Goal: Information Seeking & Learning: Find specific fact

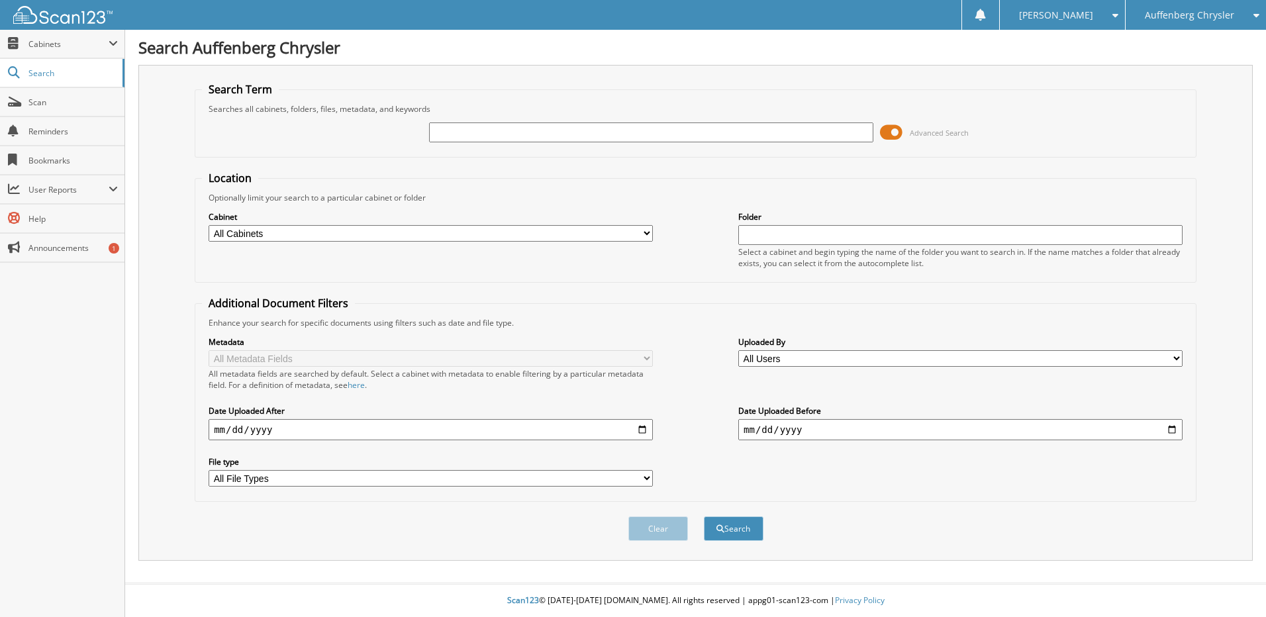
click at [505, 138] on input "text" at bounding box center [651, 133] width 444 height 20
type input "262969"
click at [704, 517] on button "Search" at bounding box center [734, 529] width 60 height 25
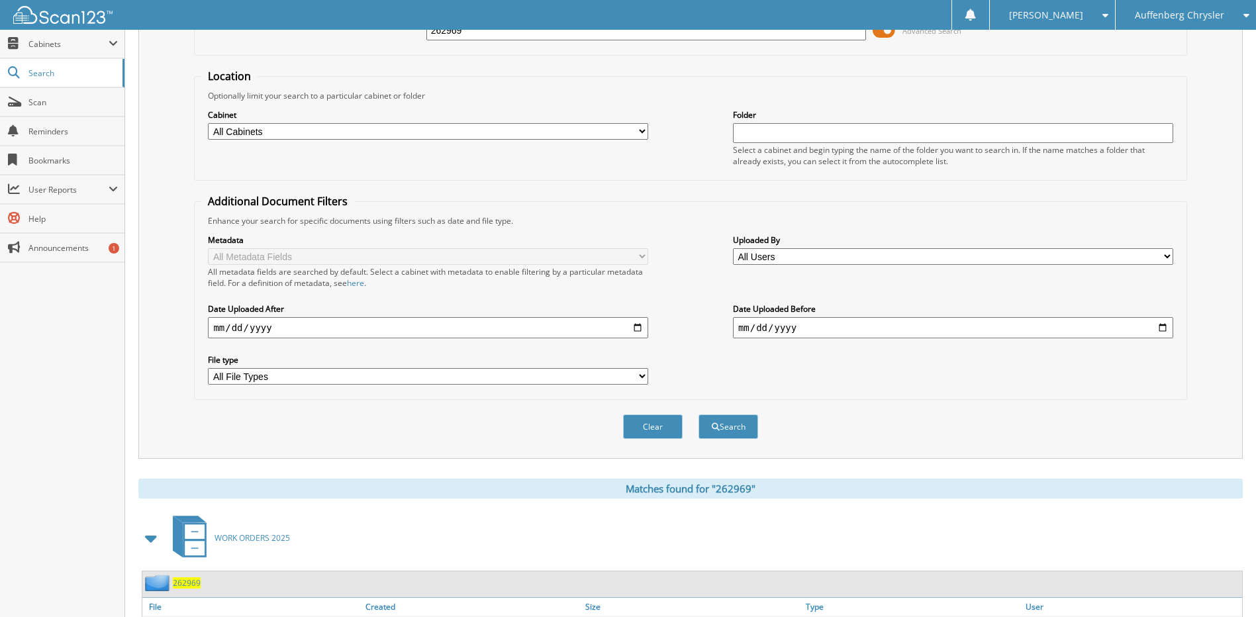
scroll to position [204, 0]
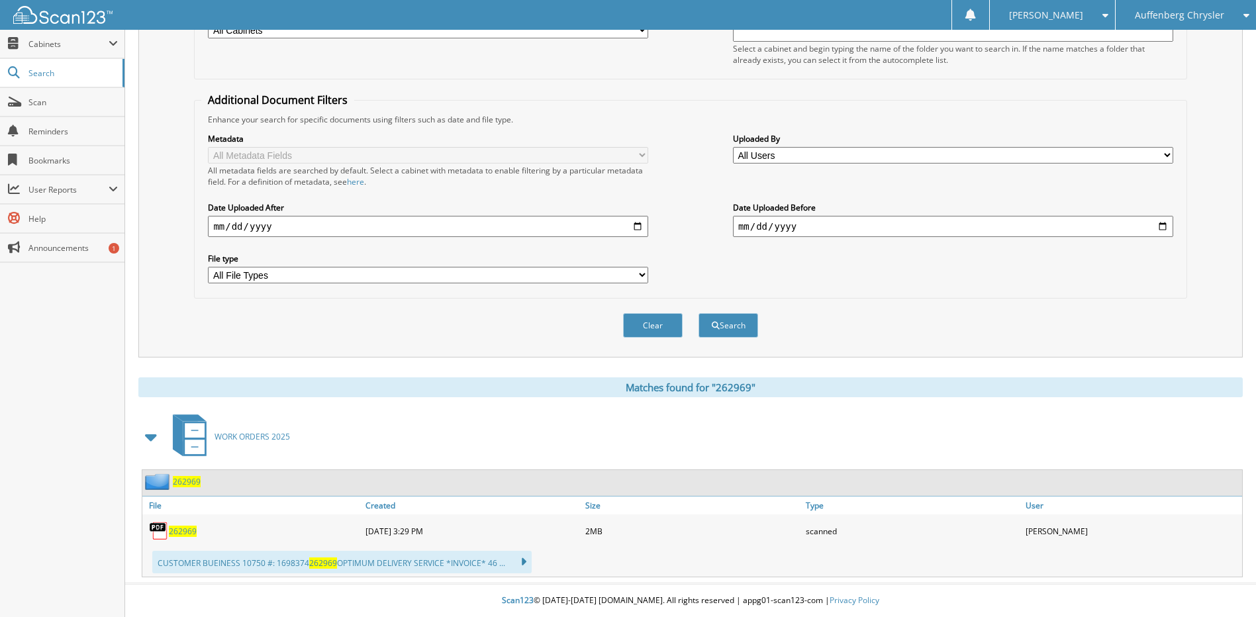
click at [183, 532] on span "262969" at bounding box center [183, 531] width 28 height 11
